Goal: Navigation & Orientation: Find specific page/section

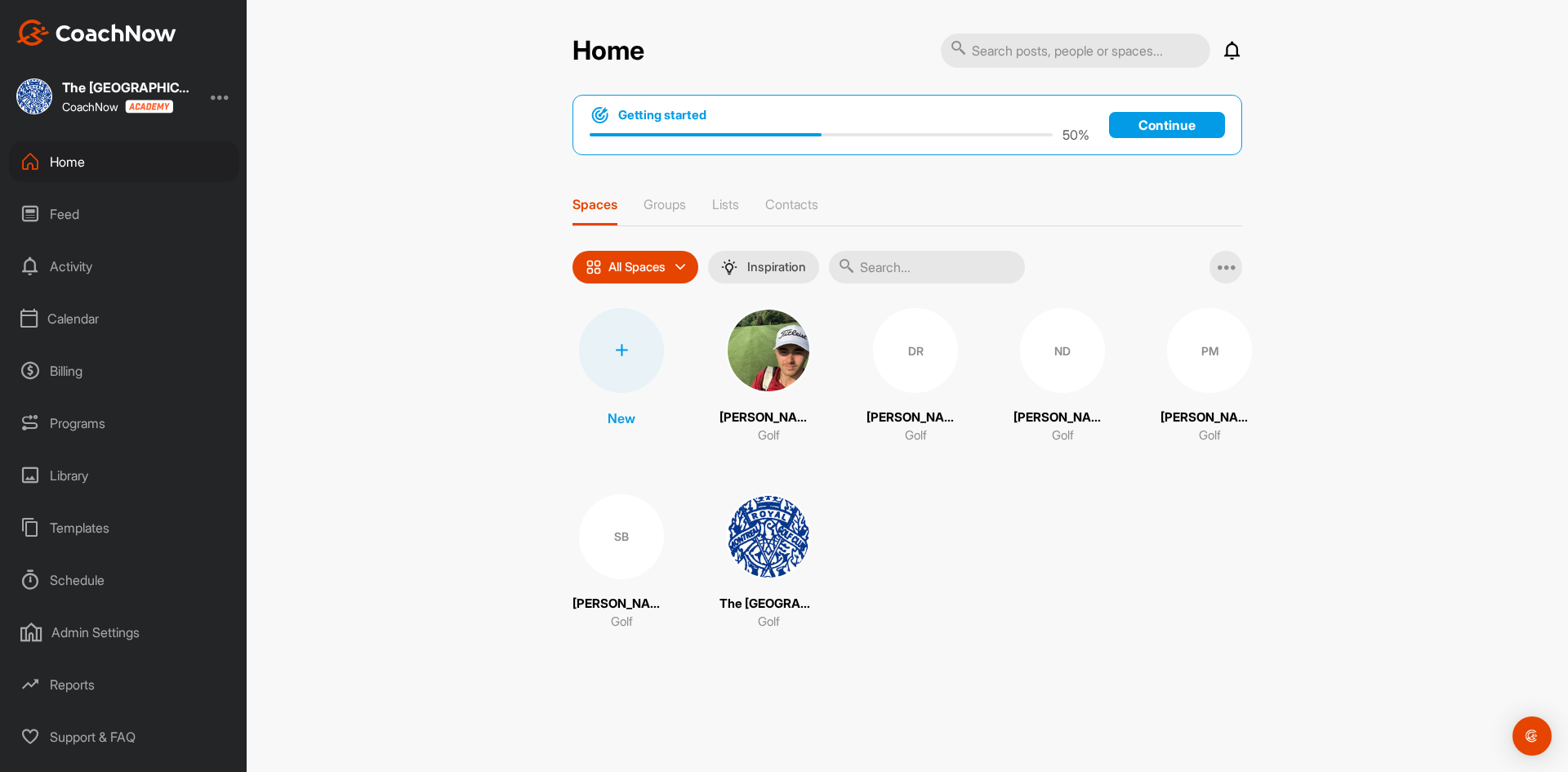
click at [101, 321] on div "Calendar" at bounding box center [125, 319] width 231 height 41
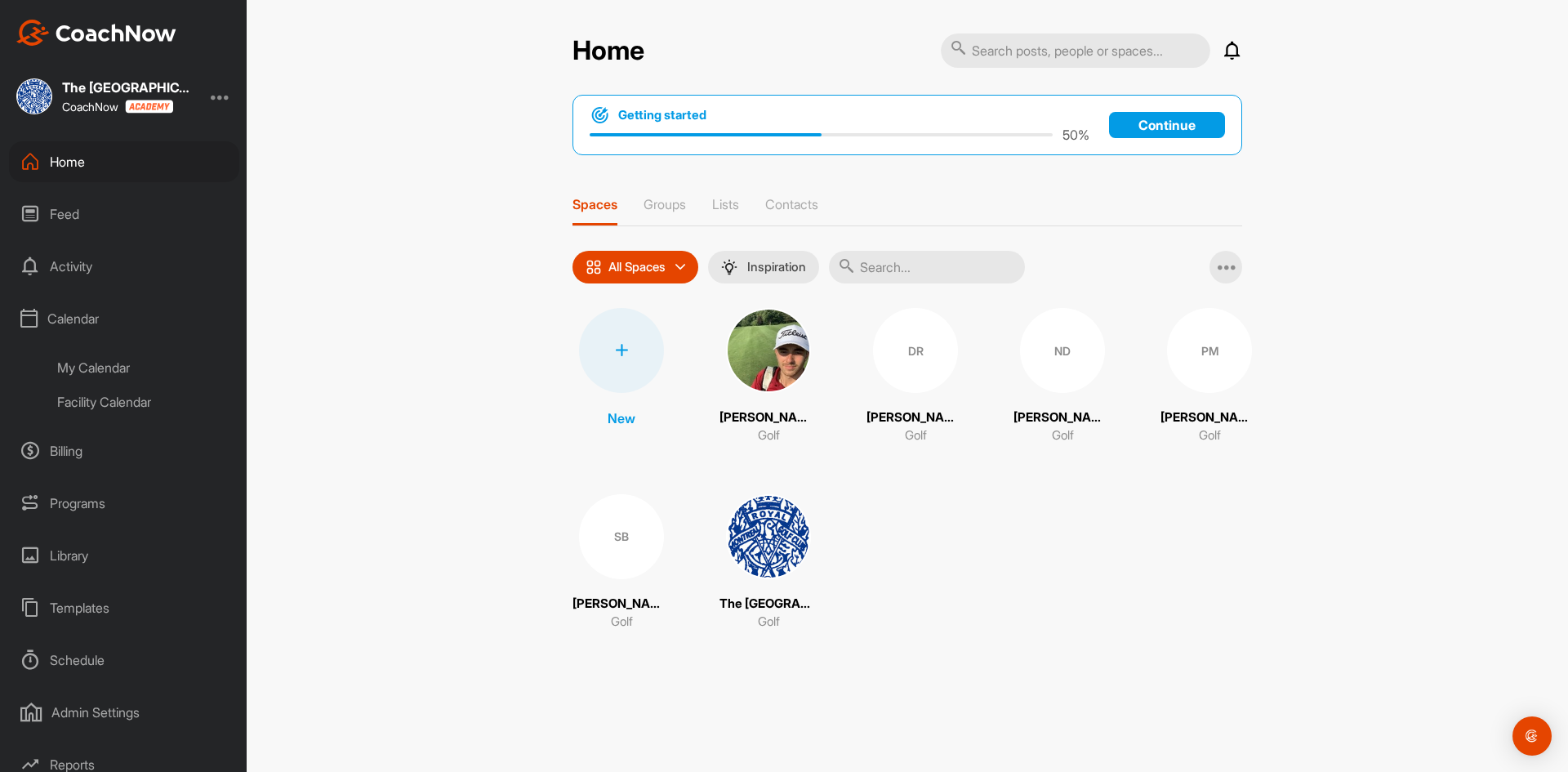
click at [105, 393] on div "Facility Calendar" at bounding box center [143, 402] width 194 height 34
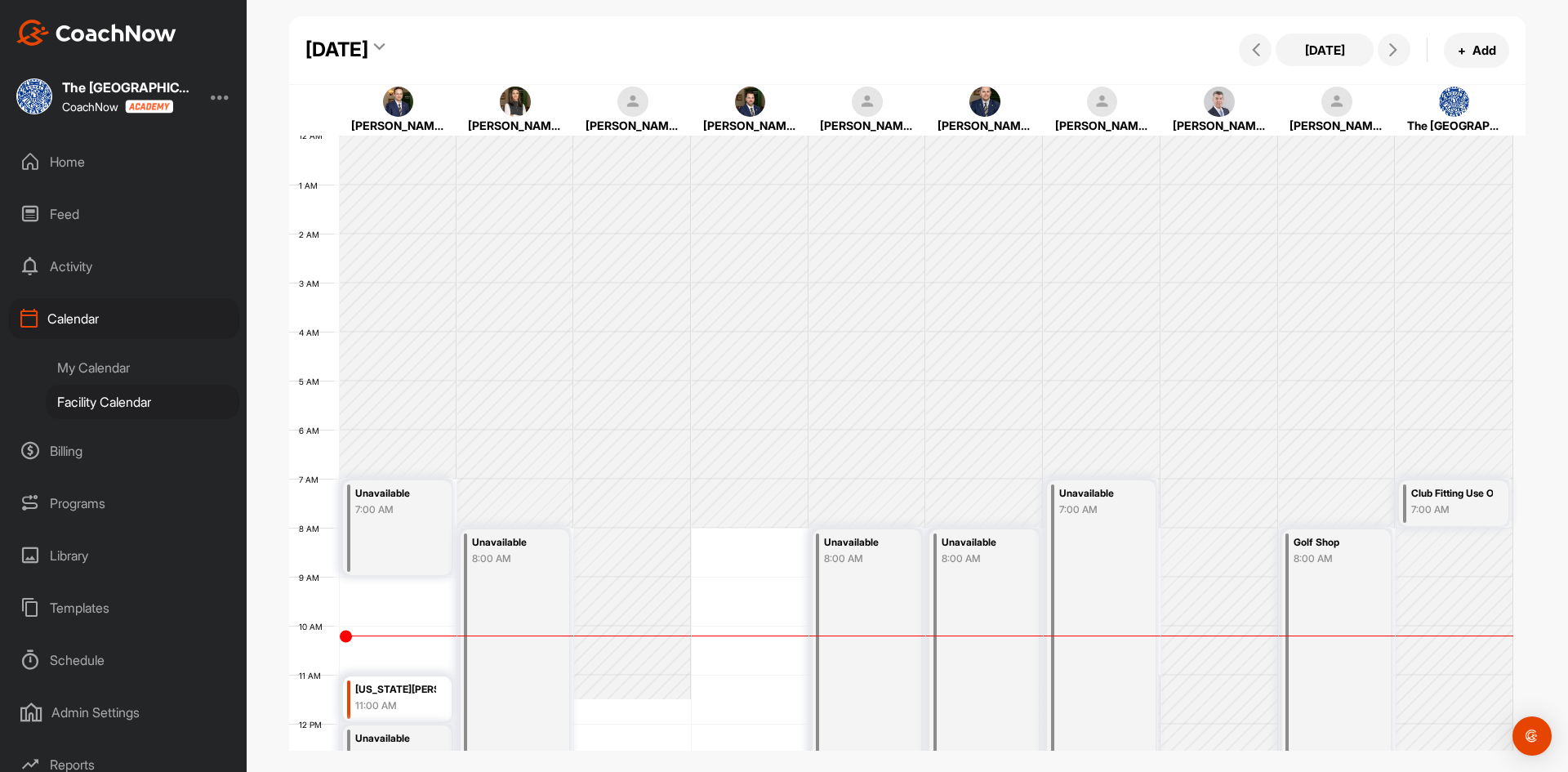
click at [106, 364] on div "My Calendar" at bounding box center [143, 368] width 194 height 34
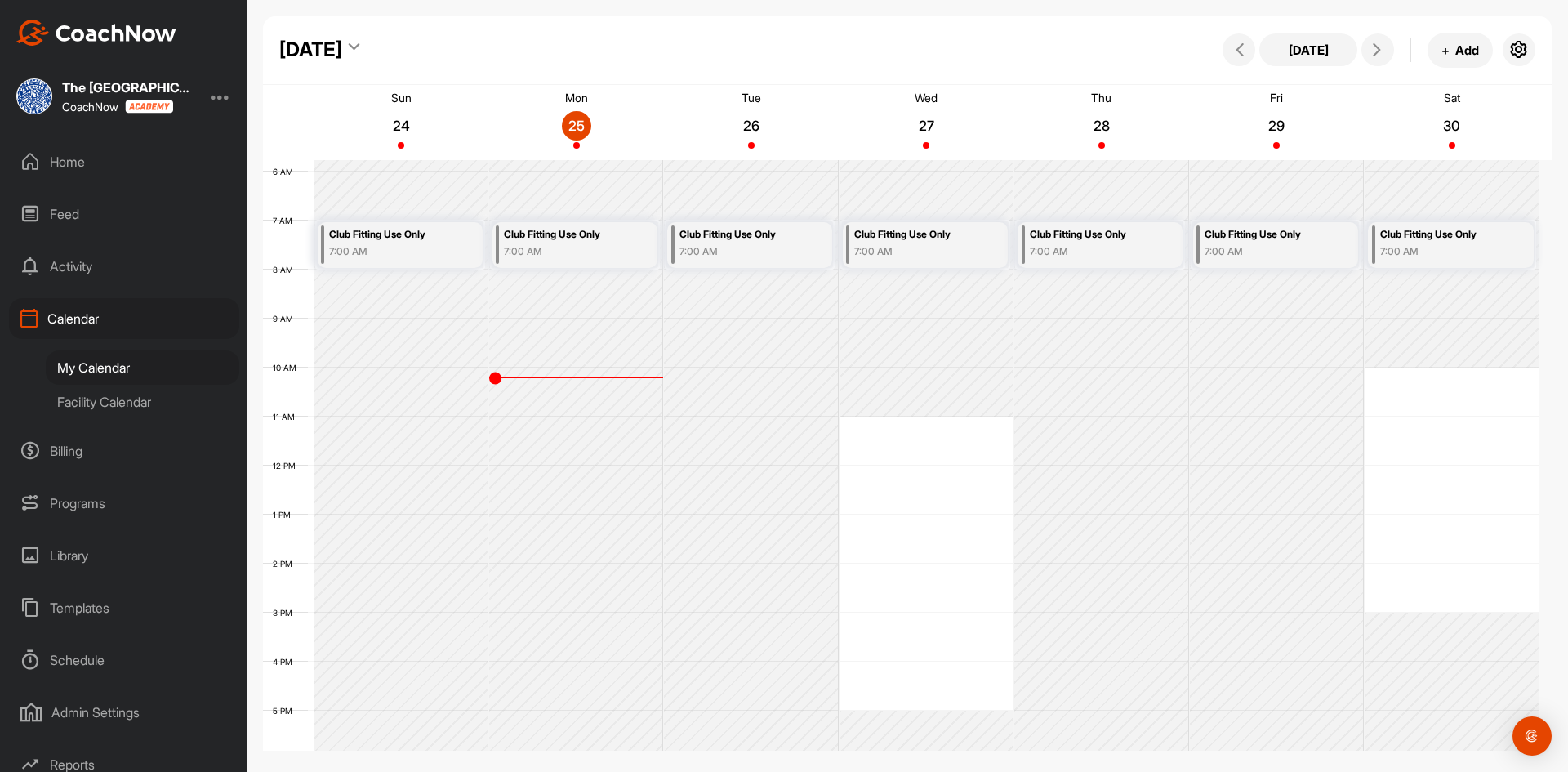
click at [92, 168] on div "Home" at bounding box center [125, 162] width 231 height 41
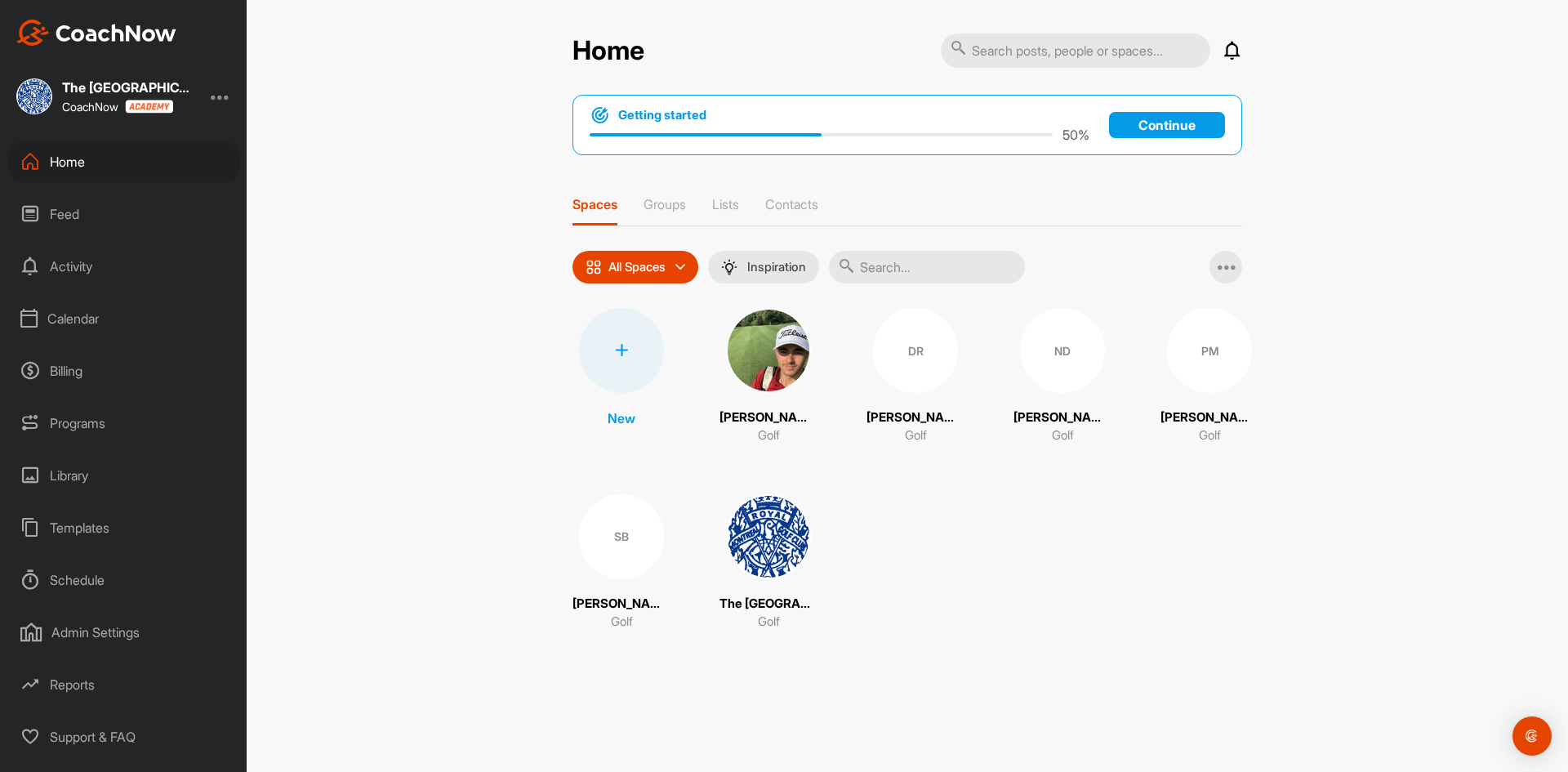
click at [85, 274] on div "Activity" at bounding box center [125, 267] width 231 height 41
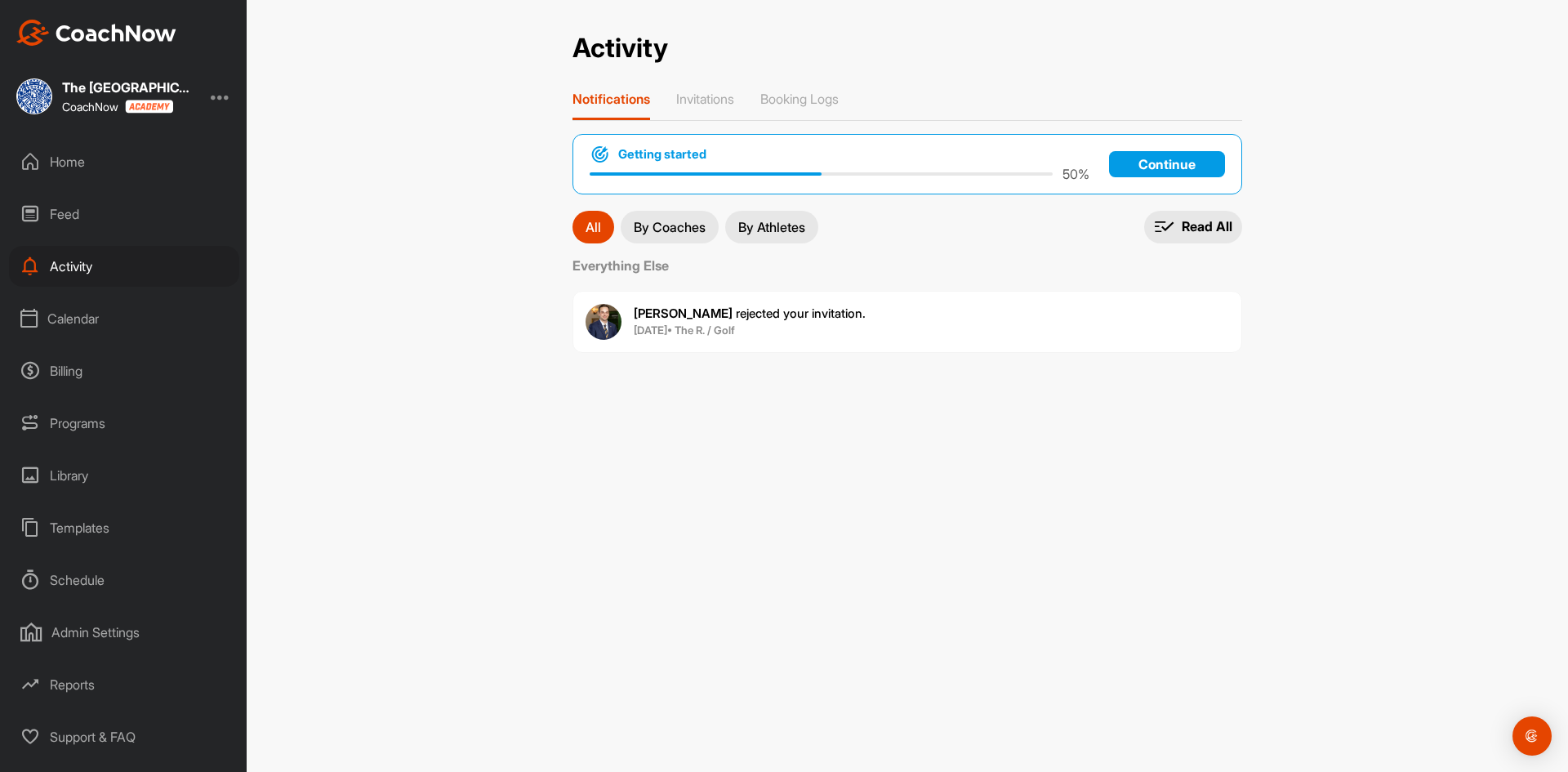
click at [74, 227] on div "Feed" at bounding box center [125, 215] width 231 height 41
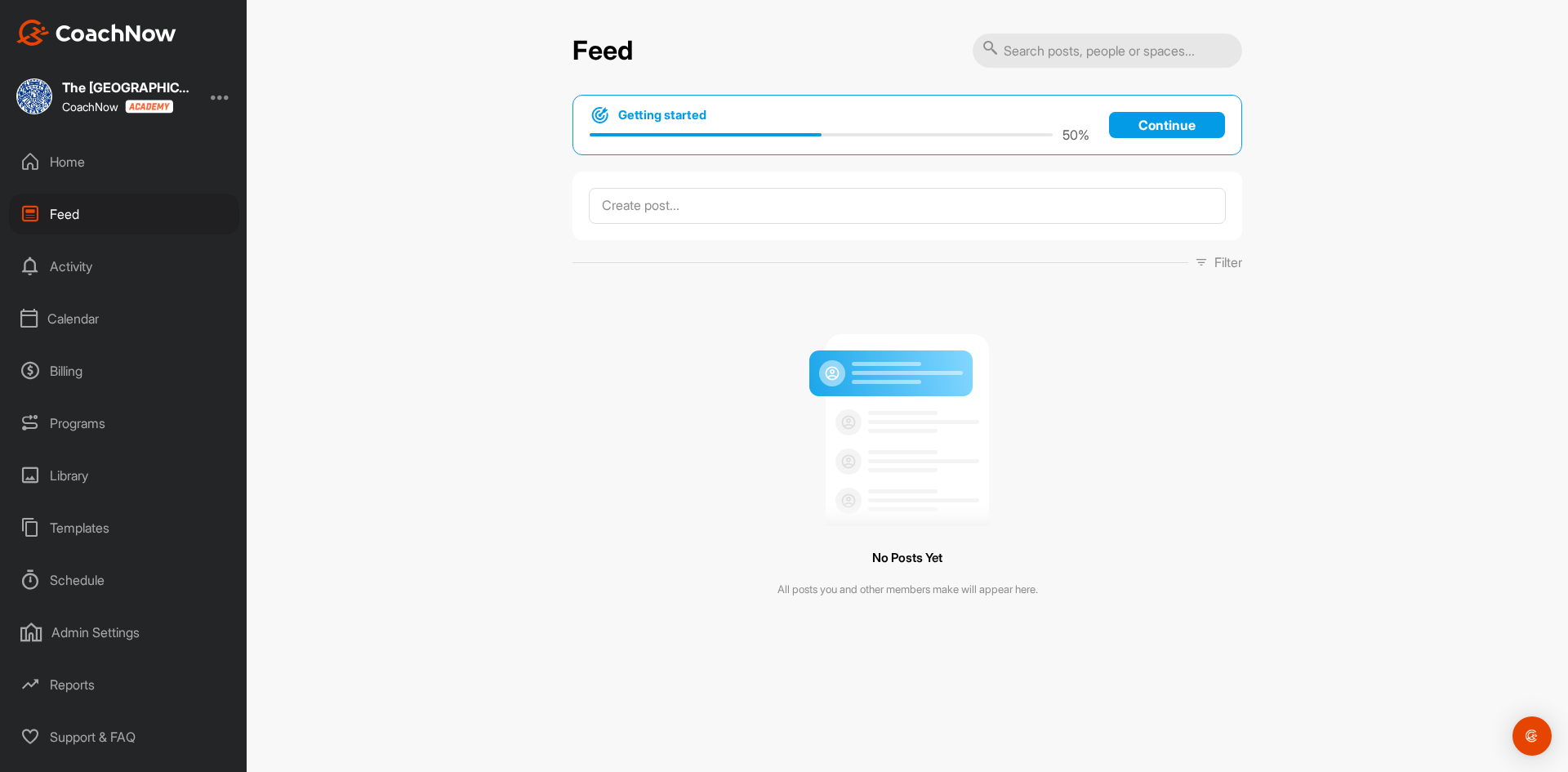
click at [73, 260] on div "Activity" at bounding box center [125, 267] width 231 height 41
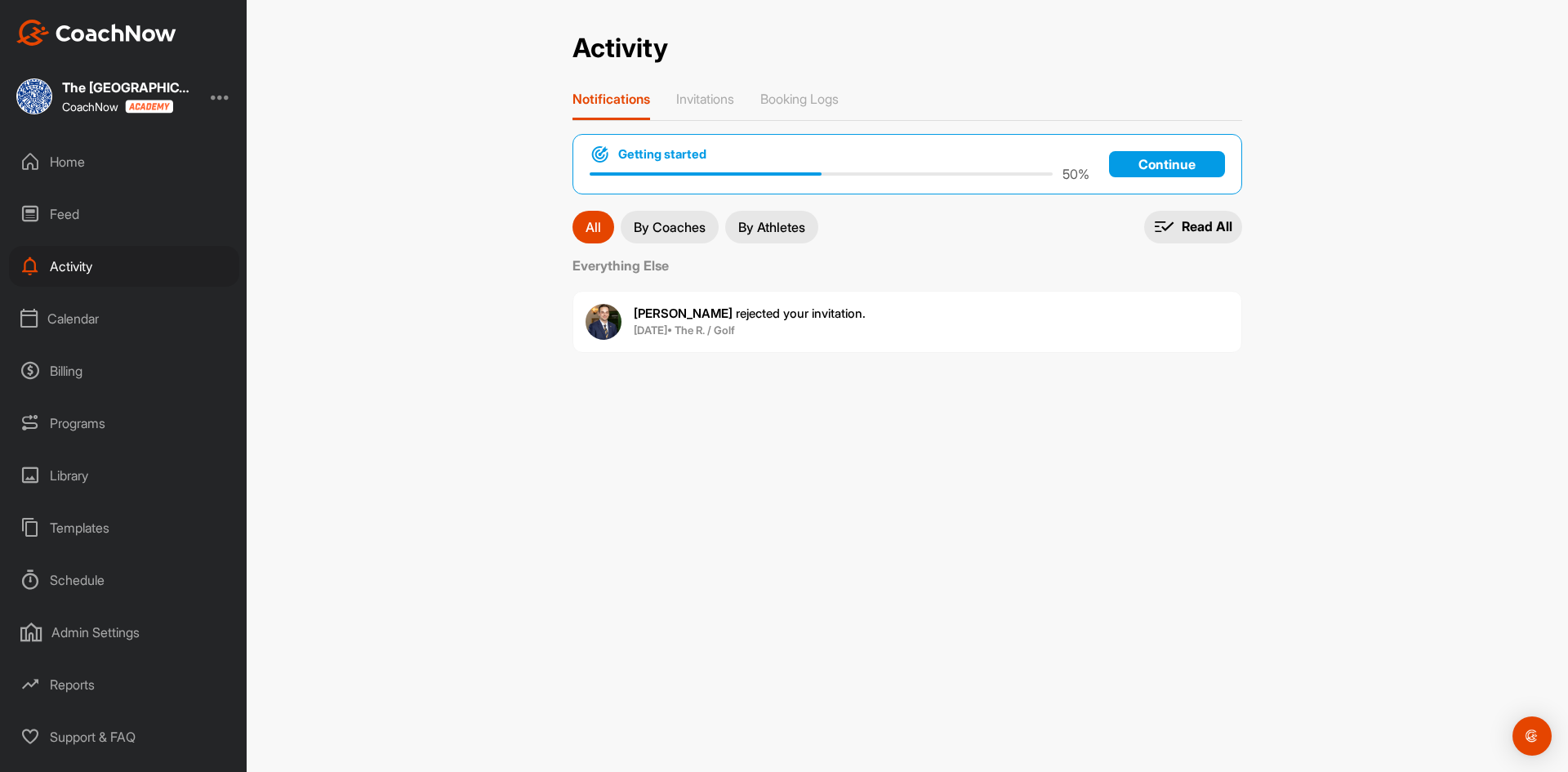
click at [79, 162] on div "Home" at bounding box center [125, 162] width 231 height 41
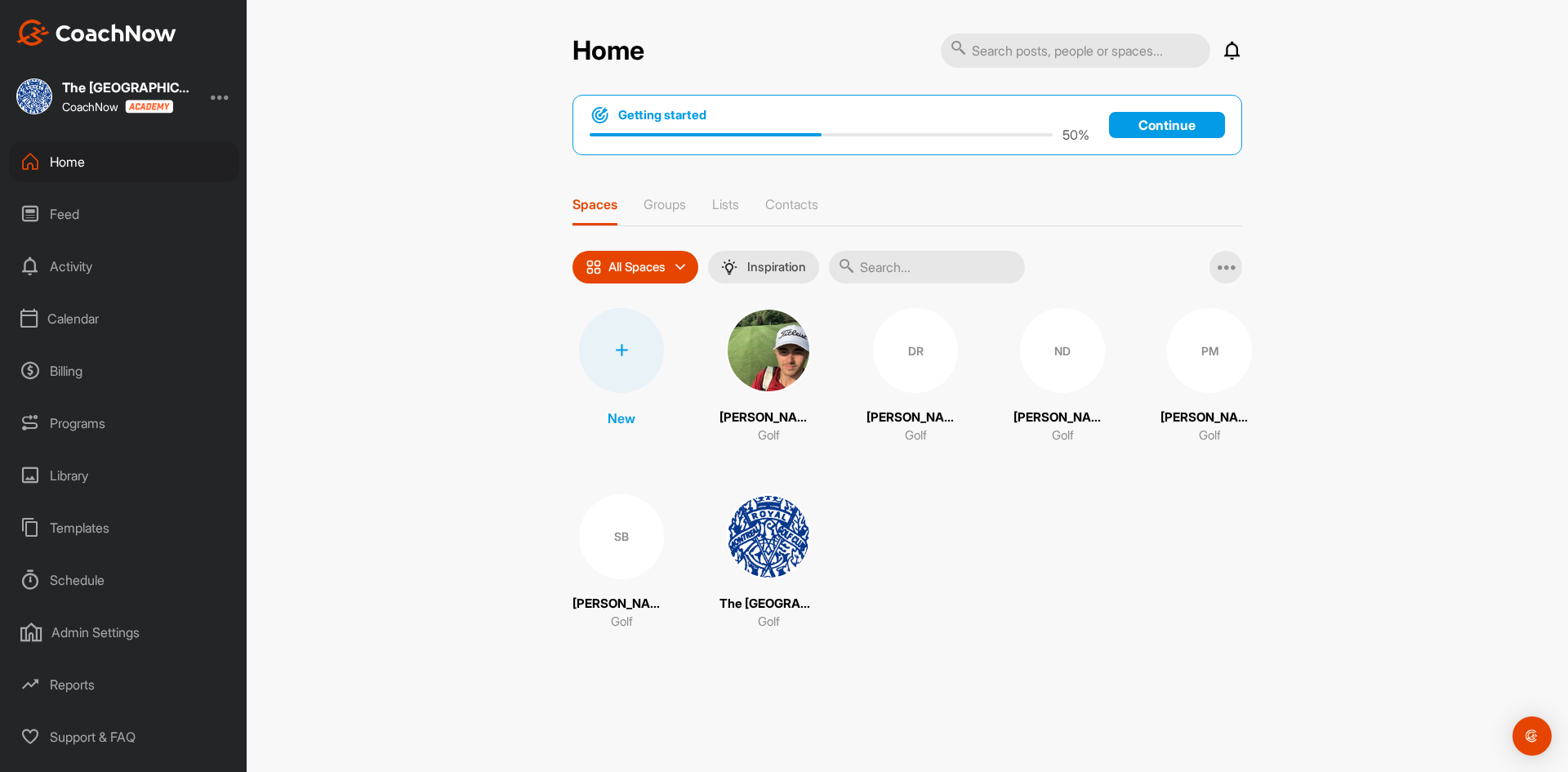
click at [82, 156] on div "Home" at bounding box center [125, 162] width 231 height 41
click at [74, 211] on div "Feed" at bounding box center [125, 215] width 231 height 41
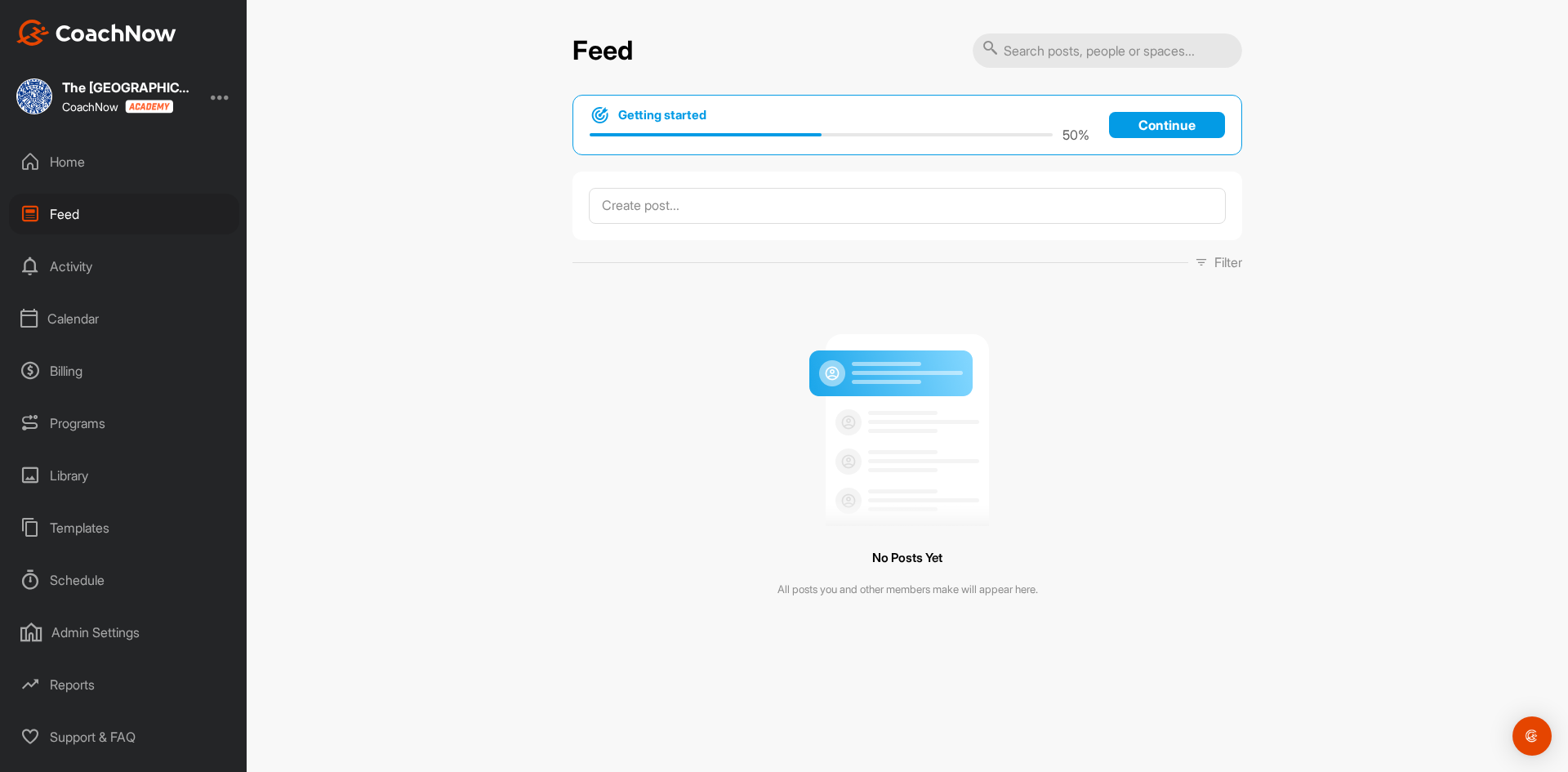
click at [84, 287] on div "Home Feed Activity Calendar Billing Programs Library Templates Schedule Admin S…" at bounding box center [123, 449] width 247 height 616
click at [80, 262] on div "Activity" at bounding box center [125, 267] width 231 height 41
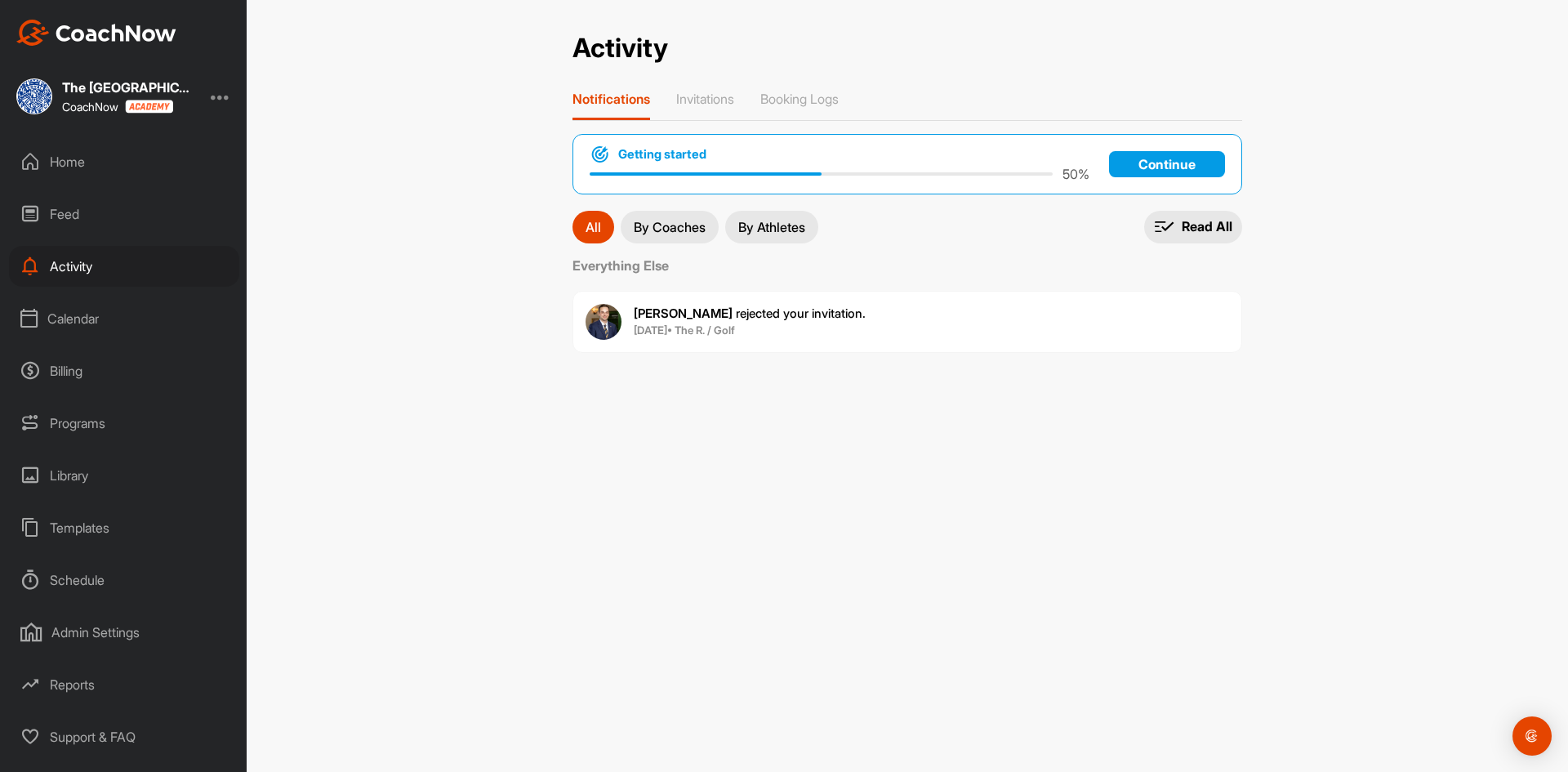
click at [84, 321] on div "Calendar" at bounding box center [125, 319] width 231 height 41
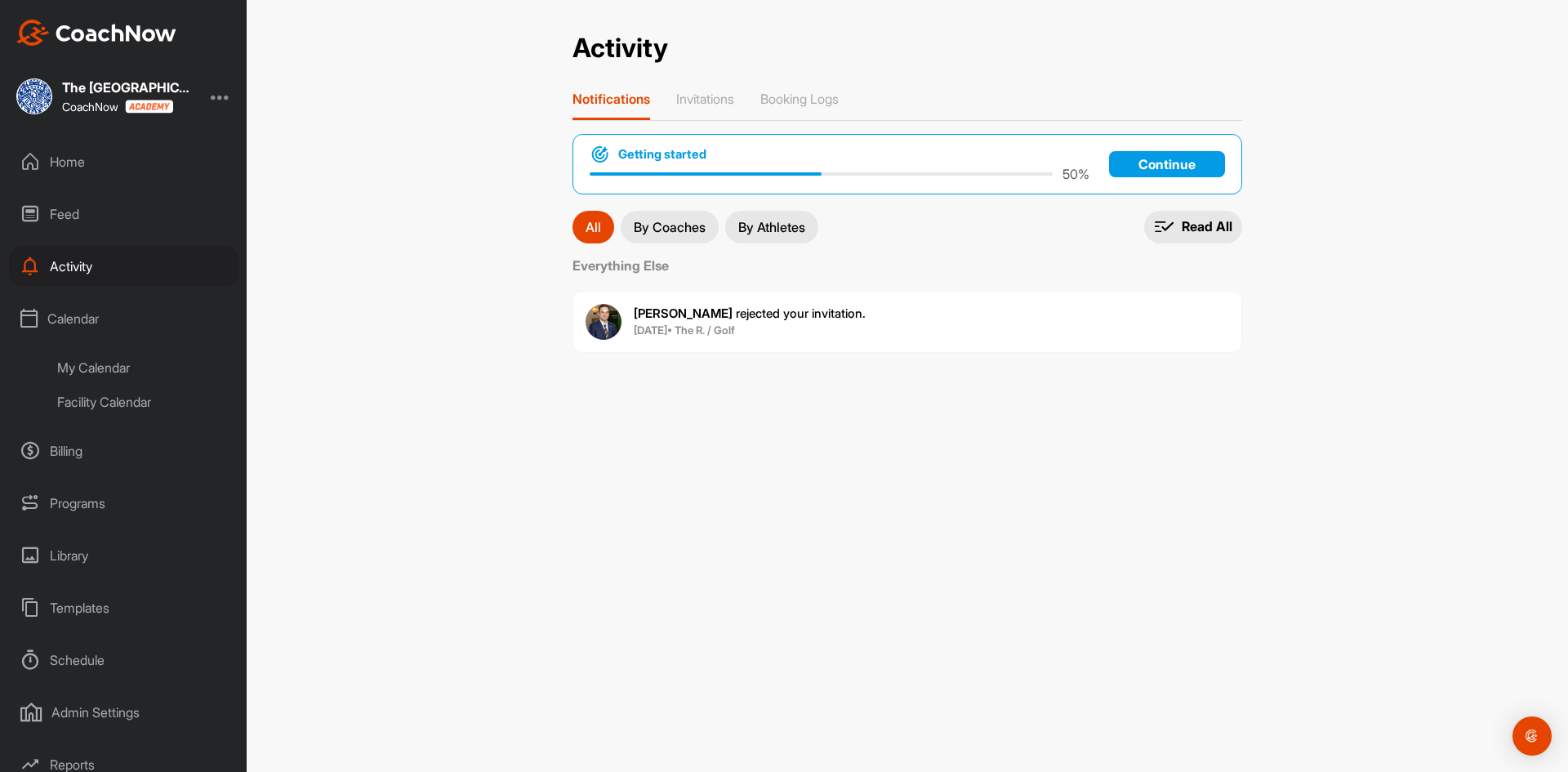
click at [85, 376] on div "My Calendar" at bounding box center [143, 368] width 194 height 34
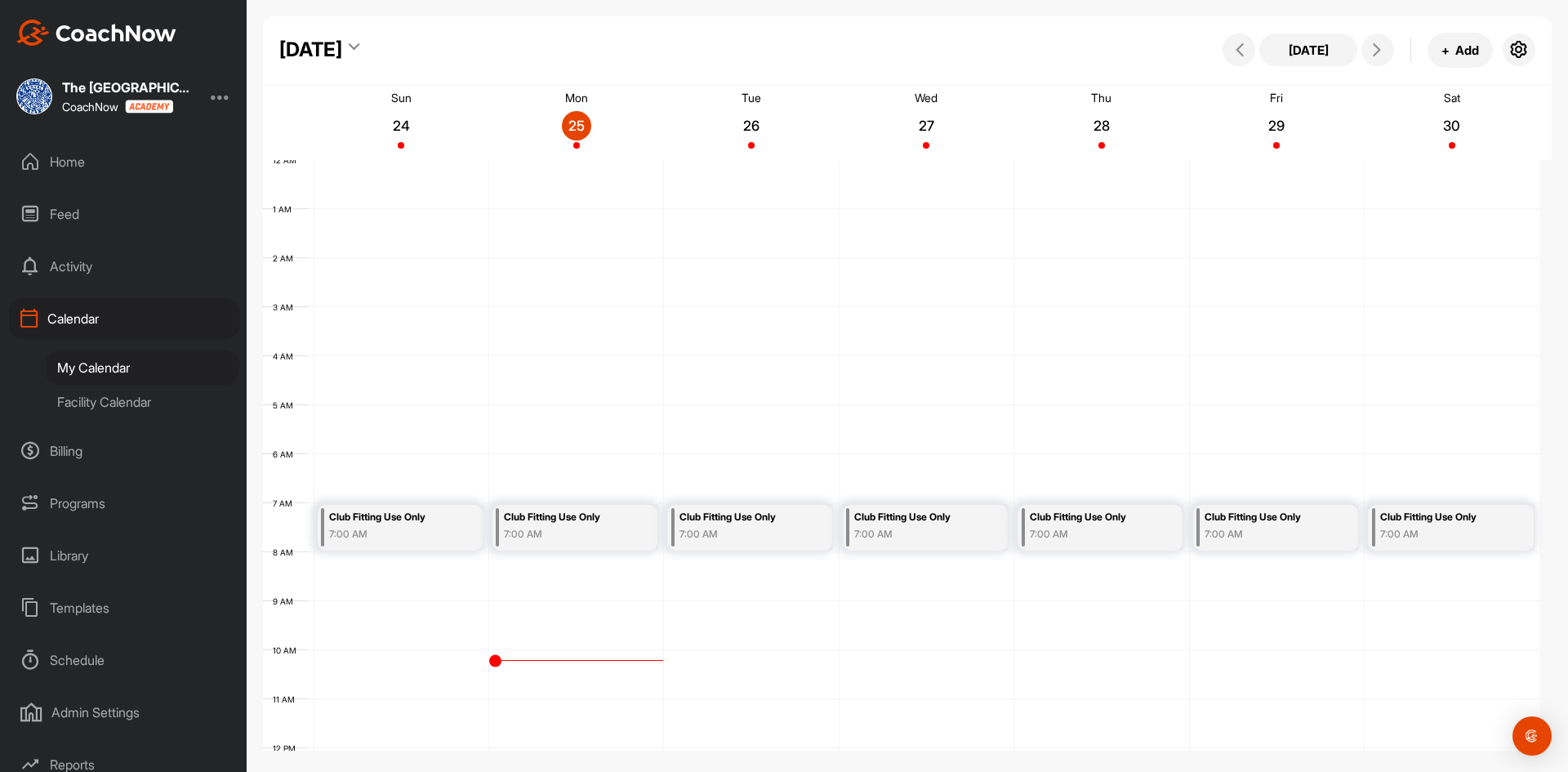
scroll to position [283, 0]
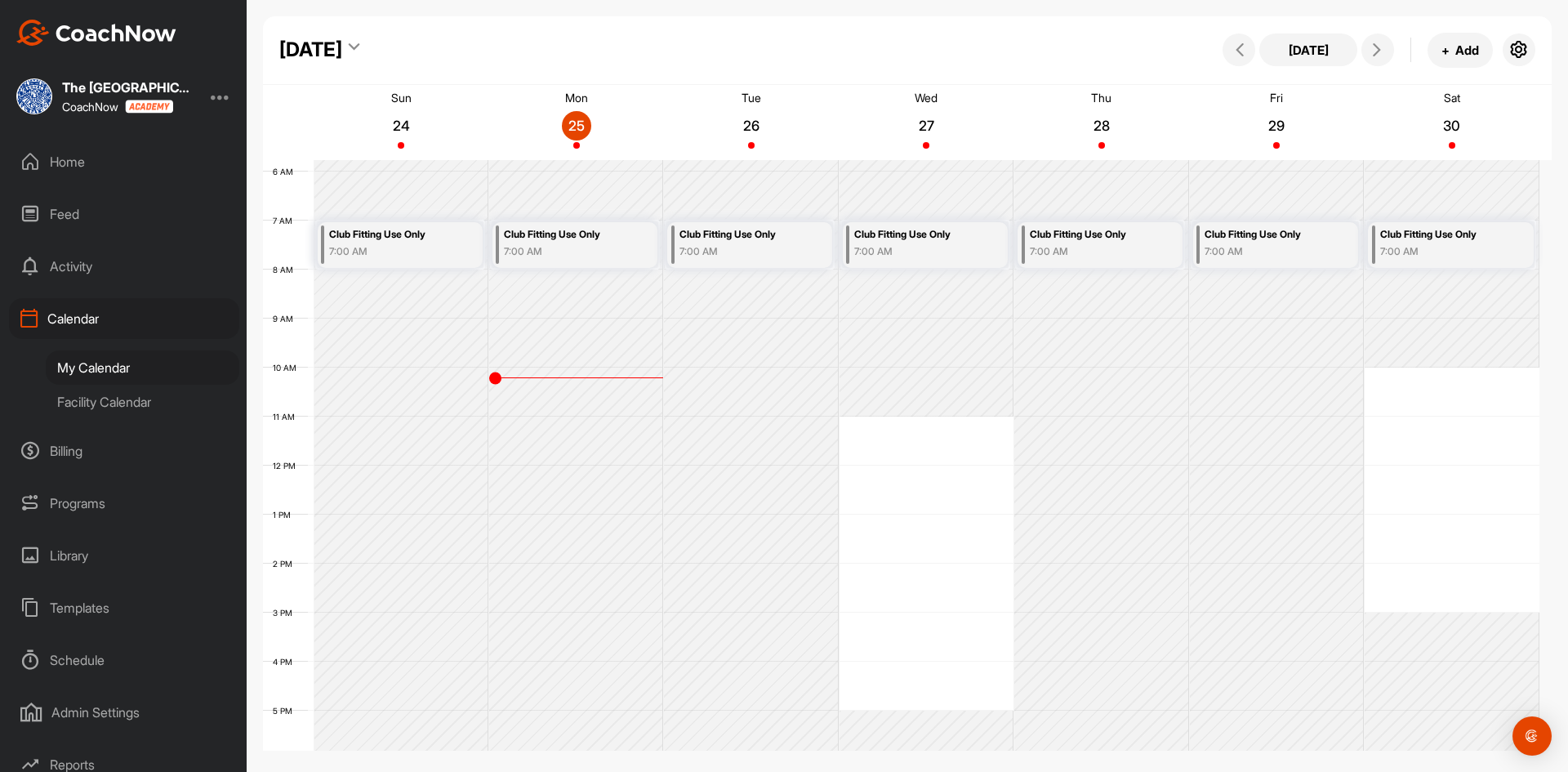
click at [100, 392] on div "Facility Calendar" at bounding box center [143, 402] width 194 height 34
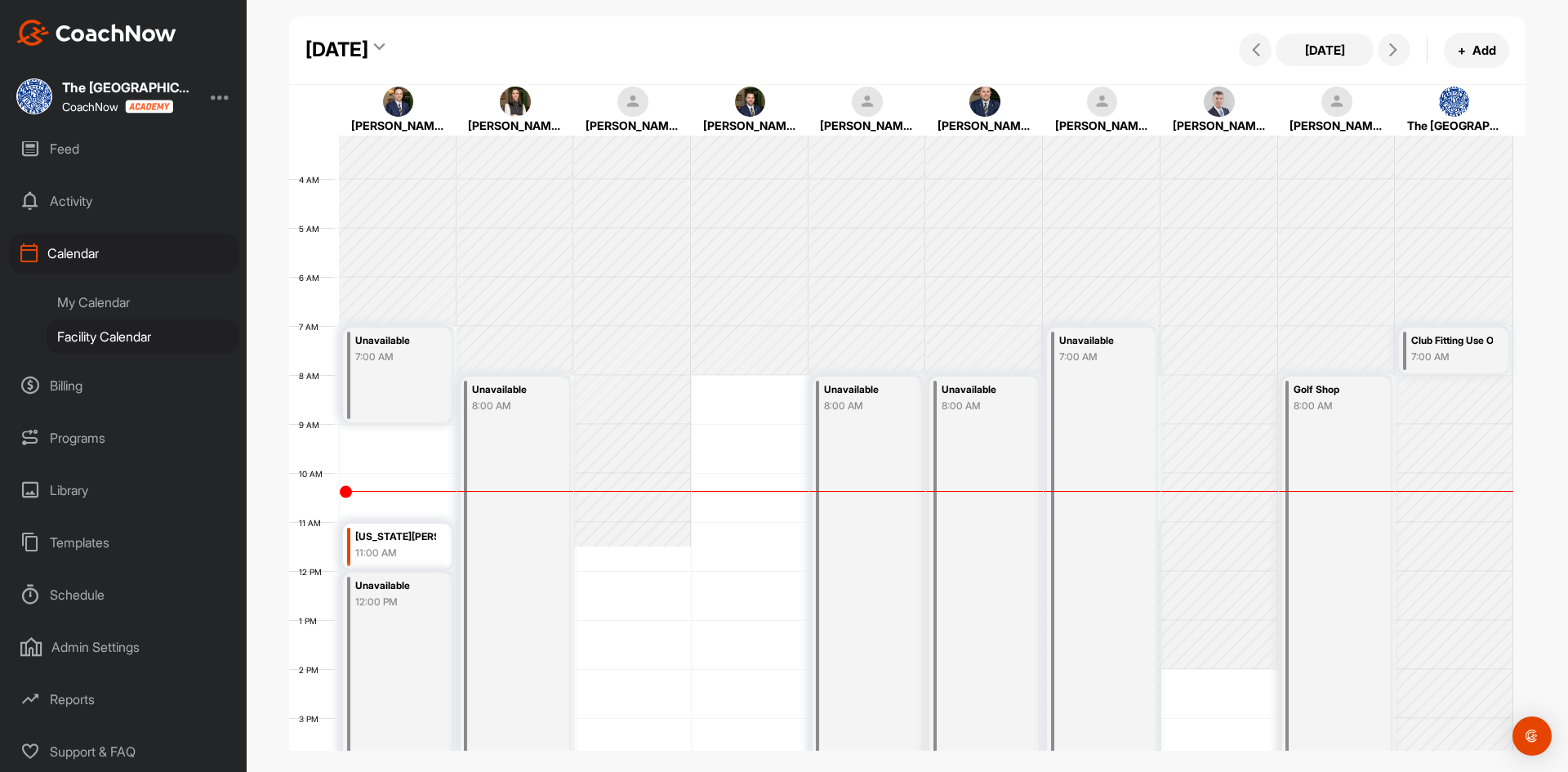
scroll to position [234, 0]
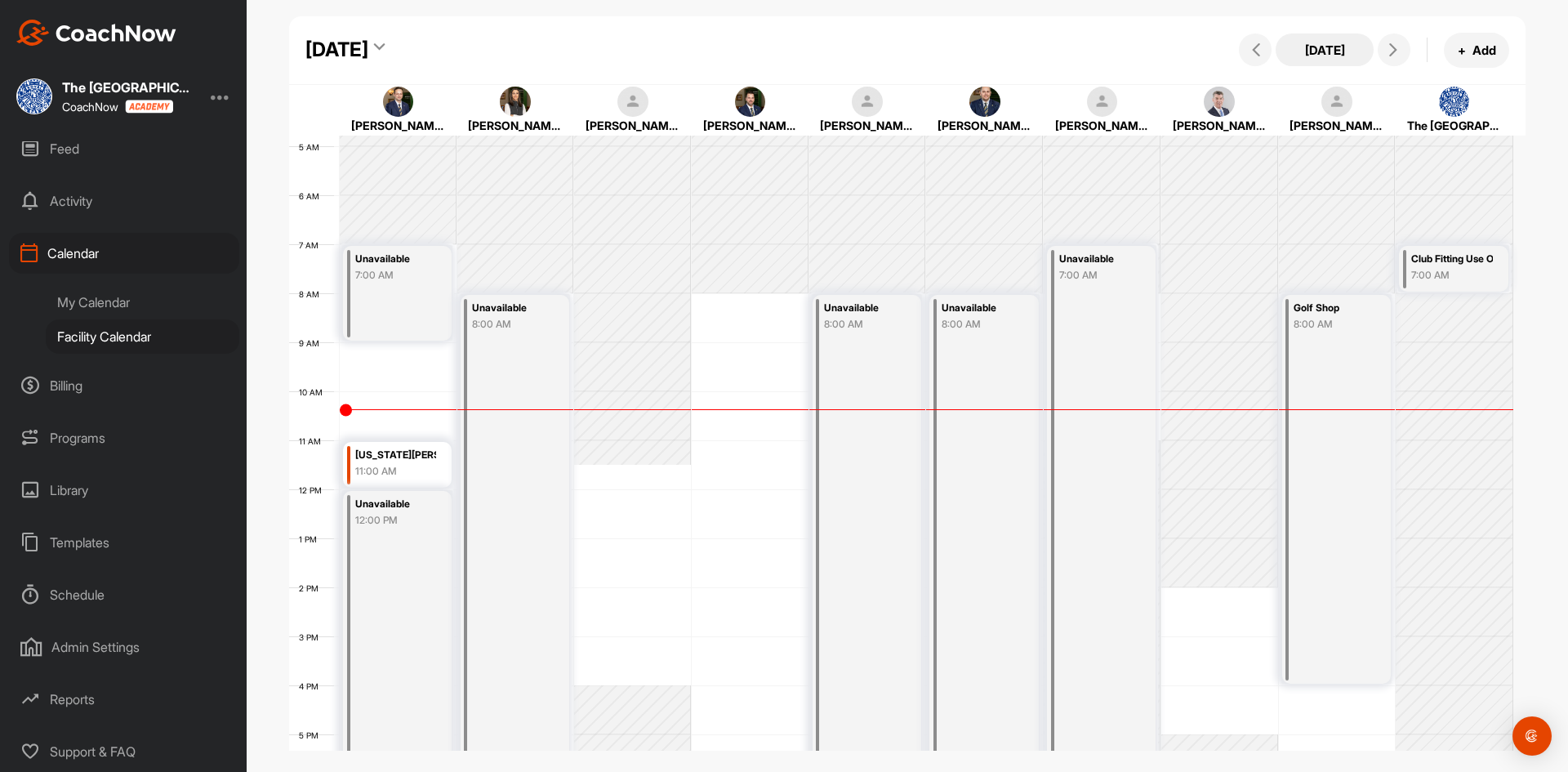
click at [1332, 43] on button "[DATE]" at bounding box center [1324, 50] width 98 height 32
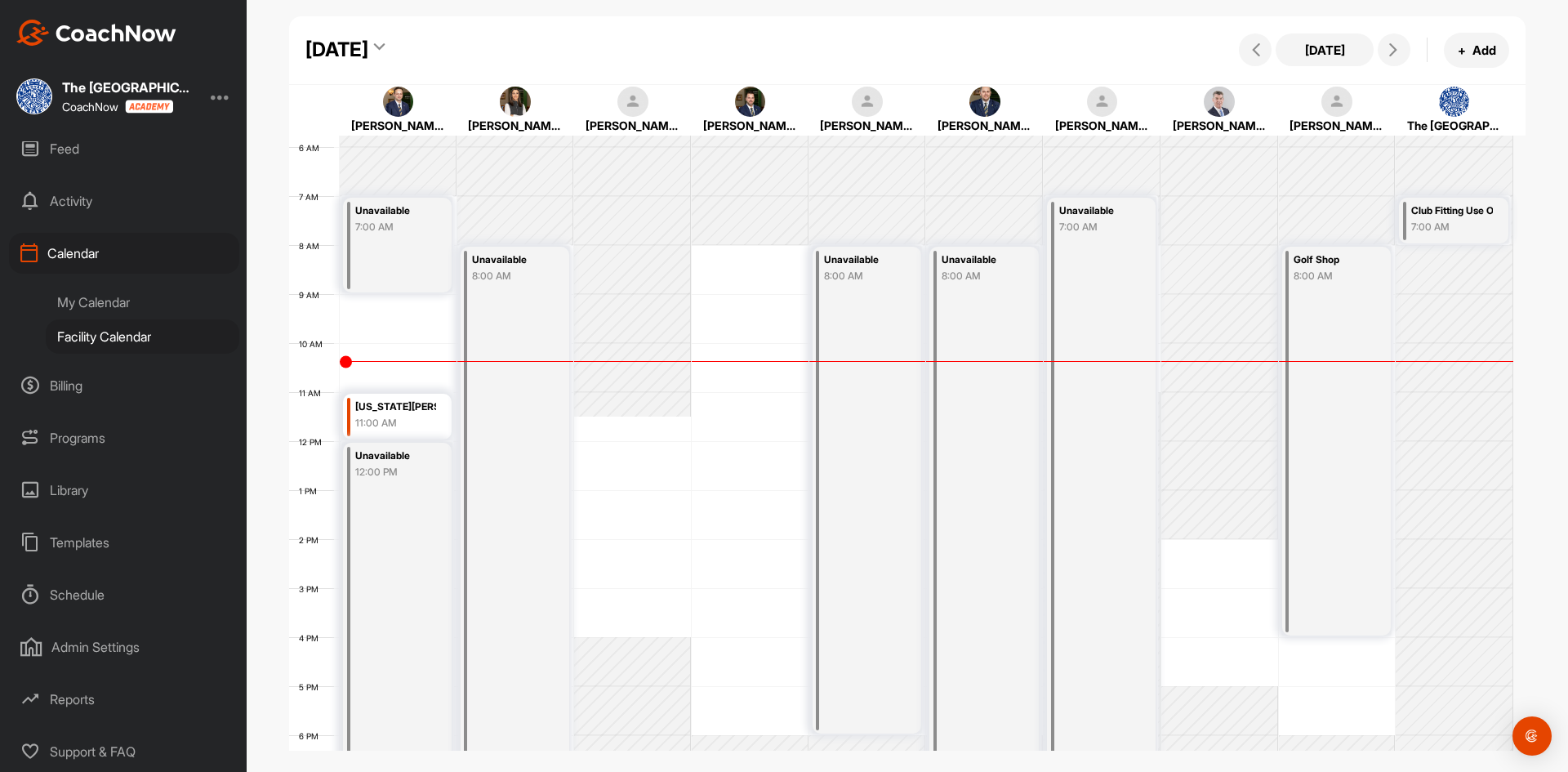
scroll to position [446, 0]
